Goal: Task Accomplishment & Management: Use online tool/utility

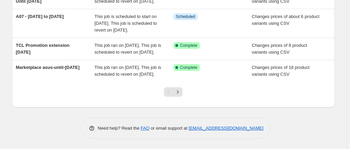
scroll to position [274, 0]
click at [179, 93] on icon "Next" at bounding box center [178, 91] width 2 height 3
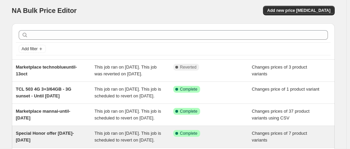
scroll to position [0, 0]
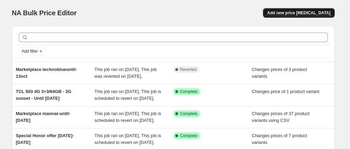
click at [289, 13] on span "Add new price [MEDICAL_DATA]" at bounding box center [298, 12] width 63 height 5
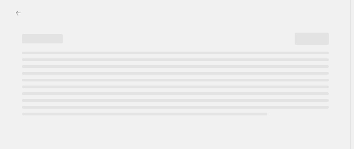
select select "percentage"
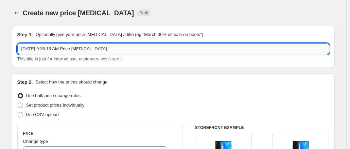
click at [130, 46] on input "Oct 13, 2025, 9:36:19 AM Price change job" at bounding box center [173, 49] width 312 height 11
drag, startPoint x: 130, startPoint y: 46, endPoint x: 4, endPoint y: 51, distance: 126.2
type input "Marketplace Al Salam until5nove"
click at [23, 112] on span at bounding box center [20, 114] width 5 height 5
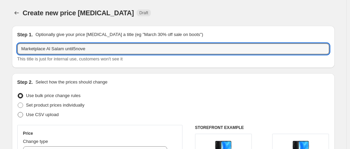
click at [18, 112] on input "Use CSV upload" at bounding box center [18, 112] width 0 height 0
radio input "true"
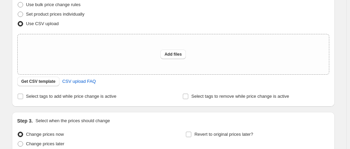
scroll to position [98, 0]
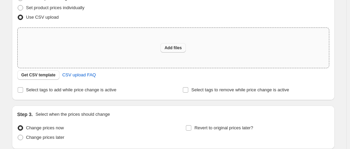
click at [173, 46] on span "Add files" at bounding box center [173, 47] width 17 height 5
type input "C:\fakepath\csv_template_user_10815Al Salam.csv"
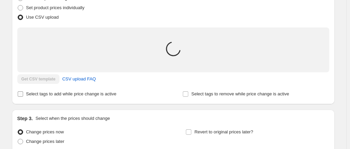
click at [23, 95] on input "Select tags to add while price change is active" at bounding box center [20, 93] width 5 height 5
checkbox input "true"
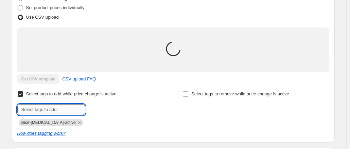
click at [50, 109] on input "text" at bounding box center [51, 109] width 68 height 11
type input "alsalam-until-[DATE]"
click at [119, 108] on span "alsalam-unti..." at bounding box center [113, 109] width 27 height 5
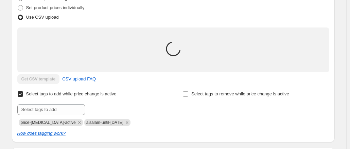
click at [154, 98] on div "Select tags to add while price change is active Submit price-change-job-active …" at bounding box center [90, 107] width 147 height 37
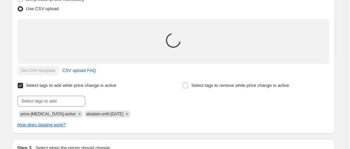
scroll to position [105, 0]
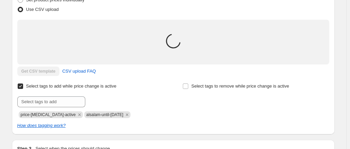
click at [173, 43] on icon at bounding box center [173, 41] width 15 height 15
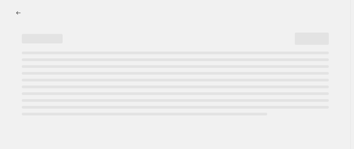
select select "percentage"
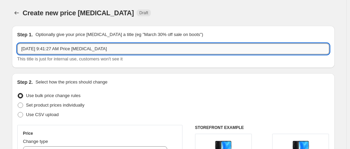
click at [80, 49] on input "Oct 13, 2025, 9:41:27 AM Price change job" at bounding box center [173, 49] width 312 height 11
drag, startPoint x: 110, startPoint y: 48, endPoint x: 0, endPoint y: 41, distance: 110.7
click at [0, 41] on html "Home Settings Plans Skip to content Create new price change job. This page is r…" at bounding box center [175, 74] width 350 height 149
drag, startPoint x: 93, startPoint y: 49, endPoint x: 48, endPoint y: 49, distance: 44.9
click at [48, 49] on input "Marketplace alsalam-until-[DATE]" at bounding box center [173, 49] width 312 height 11
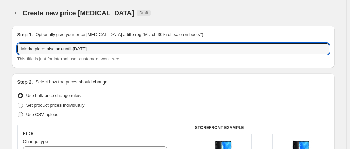
type input "Marketplace alsalam-until-[DATE]"
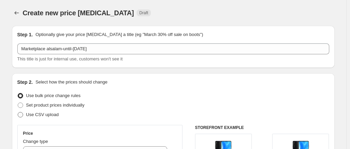
click at [19, 117] on span at bounding box center [20, 115] width 6 height 6
click at [18, 113] on input "Use CSV upload" at bounding box center [18, 112] width 0 height 0
radio input "true"
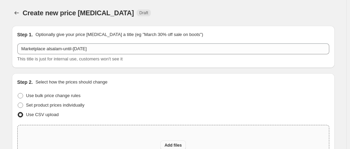
click at [175, 142] on button "Add files" at bounding box center [173, 146] width 26 height 10
type input "C:\fakepath\csv_template_user_10815Al Salam.csv"
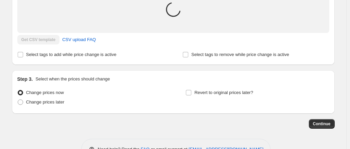
scroll to position [157, 0]
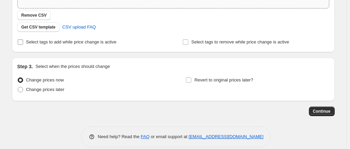
click at [21, 40] on input "Select tags to add while price change is active" at bounding box center [20, 41] width 5 height 5
checkbox input "true"
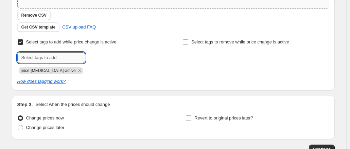
click at [57, 58] on input "text" at bounding box center [51, 57] width 68 height 11
paste input "alsalam-until-[DATE]"
type input "alsalam-until-[DATE]"
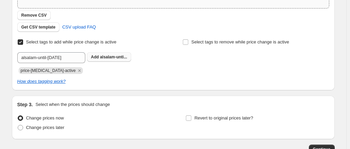
click at [107, 60] on button "Add alsalam-unti..." at bounding box center [109, 57] width 45 height 10
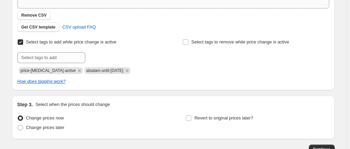
scroll to position [203, 0]
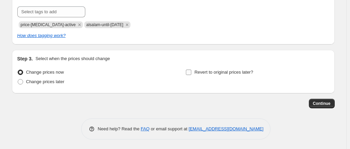
click at [191, 72] on input "Revert to original prices later?" at bounding box center [188, 72] width 5 height 5
checkbox input "true"
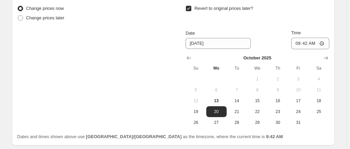
scroll to position [267, 0]
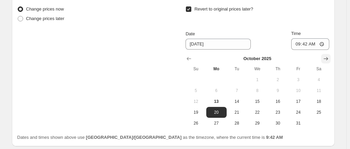
click at [326, 59] on icon "Show next month, November 2025" at bounding box center [326, 58] width 7 height 7
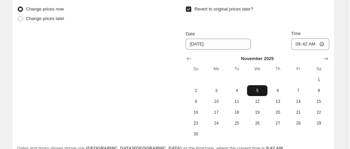
click at [255, 90] on span "5" at bounding box center [257, 90] width 15 height 5
type input "[DATE]"
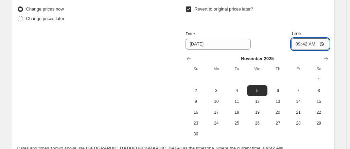
click at [299, 45] on input "09:42" at bounding box center [310, 44] width 38 height 12
type input "11:42"
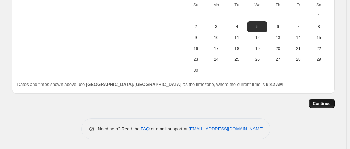
click at [315, 104] on button "Continue" at bounding box center [322, 104] width 26 height 10
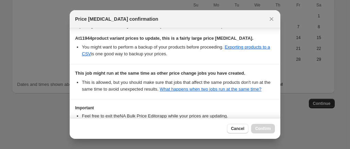
scroll to position [147, 0]
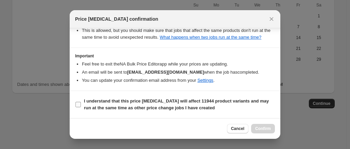
click at [79, 106] on input "I understand that this price change job will affect 11944 product variants and …" at bounding box center [77, 104] width 5 height 5
checkbox input "true"
click at [260, 130] on span "Confirm" at bounding box center [263, 128] width 16 height 5
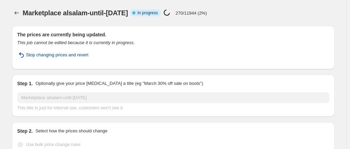
click at [64, 55] on span "Stop changing prices and revert" at bounding box center [57, 55] width 63 height 7
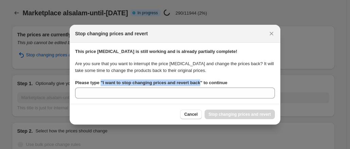
drag, startPoint x: 199, startPoint y: 84, endPoint x: 101, endPoint y: 84, distance: 97.9
click at [101, 84] on b "Please type " I want to stop changing prices and revert back " to continue" at bounding box center [151, 82] width 152 height 5
click at [102, 84] on b "Please type " I want to stop changing prices and revert back " to continue" at bounding box center [151, 82] width 152 height 5
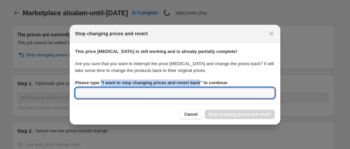
click at [102, 88] on input "Please type " I want to stop changing prices and revert back " to continue" at bounding box center [175, 93] width 200 height 11
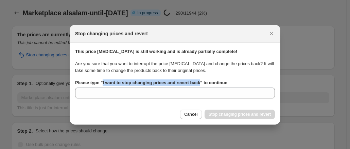
drag, startPoint x: 102, startPoint y: 83, endPoint x: 198, endPoint y: 82, distance: 95.9
click at [198, 82] on b "Please type " I want to stop changing prices and revert back " to continue" at bounding box center [151, 82] width 152 height 5
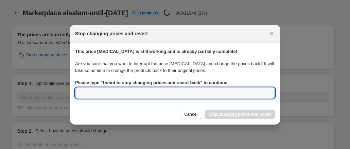
click at [143, 94] on input "Please type " I want to stop changing prices and revert back " to continue" at bounding box center [175, 93] width 200 height 11
type input "V"
paste input "alsalam-until-[DATE]"
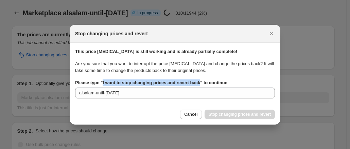
drag, startPoint x: 198, startPoint y: 83, endPoint x: 103, endPoint y: 84, distance: 95.6
click at [103, 84] on b "Please type " I want to stop changing prices and revert back " to continue" at bounding box center [151, 82] width 152 height 5
copy b "I want to stop changing prices and revert back"
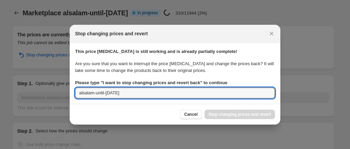
drag, startPoint x: 121, startPoint y: 94, endPoint x: 56, endPoint y: 101, distance: 65.0
paste input "I want to stop changing prices and revert back"
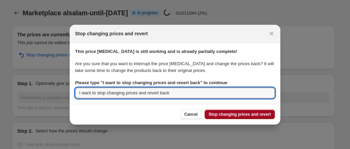
type input "I want to stop changing prices and revert back"
click at [228, 116] on span "Stop changing prices and revert" at bounding box center [240, 114] width 62 height 5
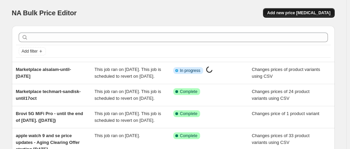
click at [292, 12] on span "Add new price [MEDICAL_DATA]" at bounding box center [298, 12] width 63 height 5
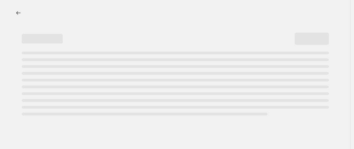
select select "percentage"
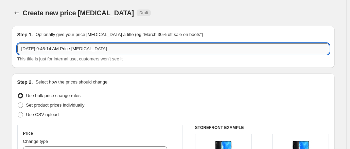
click at [125, 47] on input "Oct 13, 2025, 9:46:14 AM Price change job" at bounding box center [173, 49] width 312 height 11
paste input "Marketplace alsalam-until-[DATE] Info Partially complete"
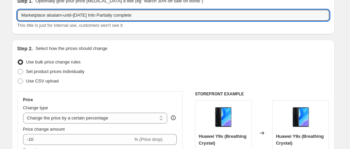
scroll to position [33, 0]
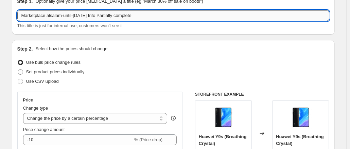
drag, startPoint x: 140, startPoint y: 18, endPoint x: 84, endPoint y: 19, distance: 55.4
click at [84, 19] on input "Marketplace alsalam-until-[DATE] Info Partially complete" at bounding box center [173, 15] width 312 height 11
type input "Marketplace alsalam-until-[DATE]"
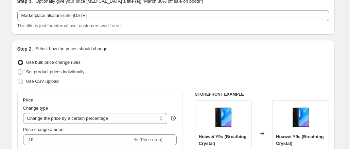
click at [22, 81] on span at bounding box center [20, 81] width 5 height 5
click at [18, 79] on input "Use CSV upload" at bounding box center [18, 79] width 0 height 0
radio input "true"
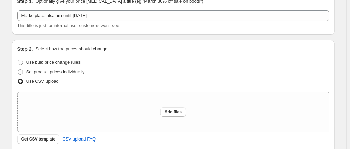
click at [158, 45] on div "Step 2. Select how the prices should change Use bulk price change rules Set pro…" at bounding box center [173, 102] width 323 height 124
click at [169, 110] on span "Add files" at bounding box center [173, 111] width 17 height 5
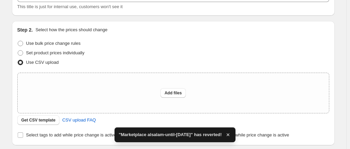
scroll to position [80, 0]
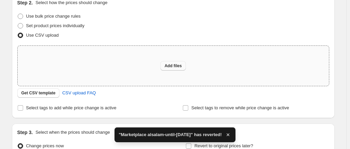
click at [176, 67] on span "Add files" at bounding box center [173, 65] width 17 height 5
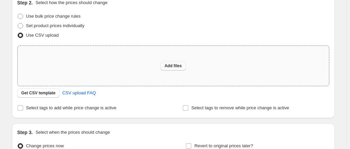
type input "C:\fakepath\csv_template_user_10815Al Salam.csv"
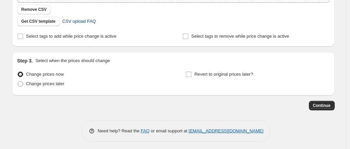
scroll to position [164, 0]
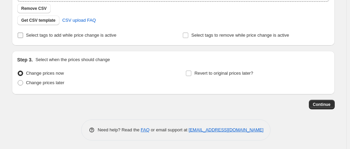
click at [26, 36] on label "Select tags to add while price change is active" at bounding box center [66, 36] width 99 height 10
click at [23, 36] on input "Select tags to add while price change is active" at bounding box center [20, 35] width 5 height 5
checkbox input "true"
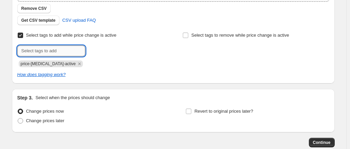
click at [60, 53] on input "text" at bounding box center [51, 51] width 68 height 11
type input "alsalam-until-[DATE]"
click at [106, 50] on span "alsalam-unti..." at bounding box center [113, 50] width 27 height 5
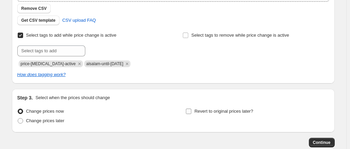
click at [190, 111] on input "Revert to original prices later?" at bounding box center [188, 111] width 5 height 5
checkbox input "true"
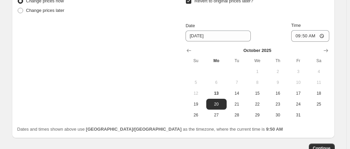
scroll to position [292, 0]
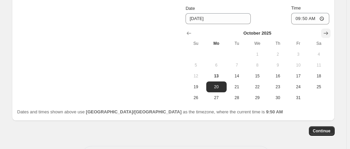
click at [324, 34] on icon "Show next month, November 2025" at bounding box center [326, 33] width 7 height 7
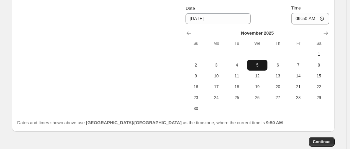
click at [258, 68] on button "5" at bounding box center [257, 65] width 20 height 11
type input "[DATE]"
click at [302, 18] on input "09:50" at bounding box center [310, 19] width 38 height 12
type input "11:50"
click at [323, 143] on span "Continue" at bounding box center [322, 141] width 18 height 5
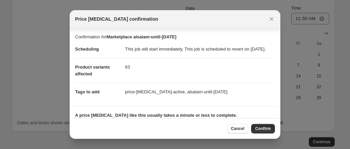
scroll to position [55, 0]
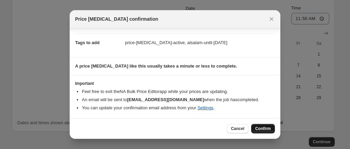
click at [263, 126] on button "Confirm" at bounding box center [263, 129] width 24 height 10
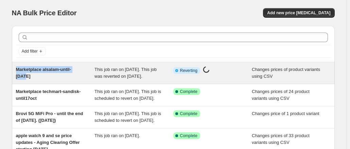
drag, startPoint x: 85, startPoint y: 68, endPoint x: 17, endPoint y: 72, distance: 67.8
click at [17, 72] on div "Marketplace alsalam-until-[DATE]" at bounding box center [55, 73] width 79 height 14
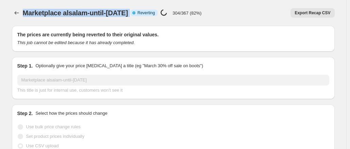
drag, startPoint x: 125, startPoint y: 13, endPoint x: 22, endPoint y: 20, distance: 103.3
click at [22, 20] on div "Marketplace alsalam-until-[DATE]. This page is ready Marketplace alsalam-until-…" at bounding box center [173, 13] width 323 height 26
copy div "Marketplace alsalam-until-[DATE] Info Partially complete"
